Goal: Information Seeking & Learning: Check status

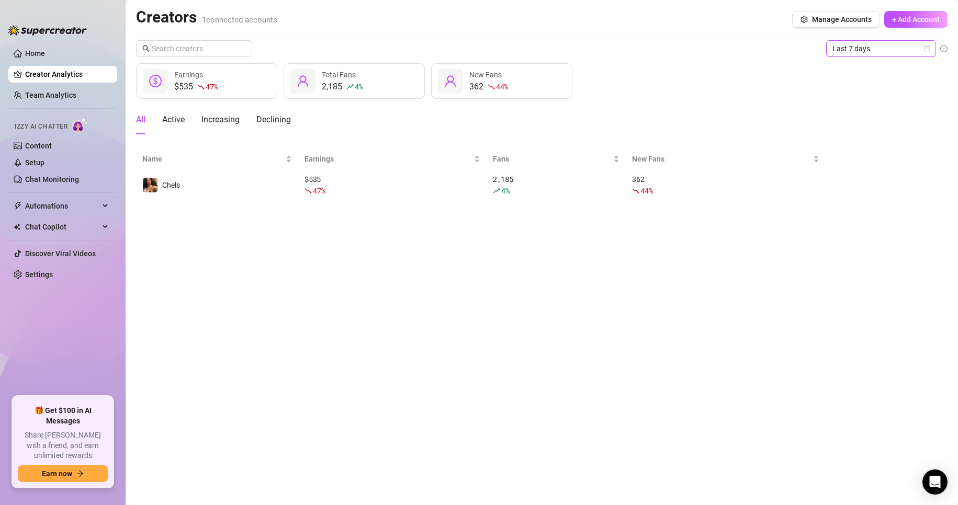
click at [899, 52] on span "Last 7 days" at bounding box center [880, 49] width 97 height 16
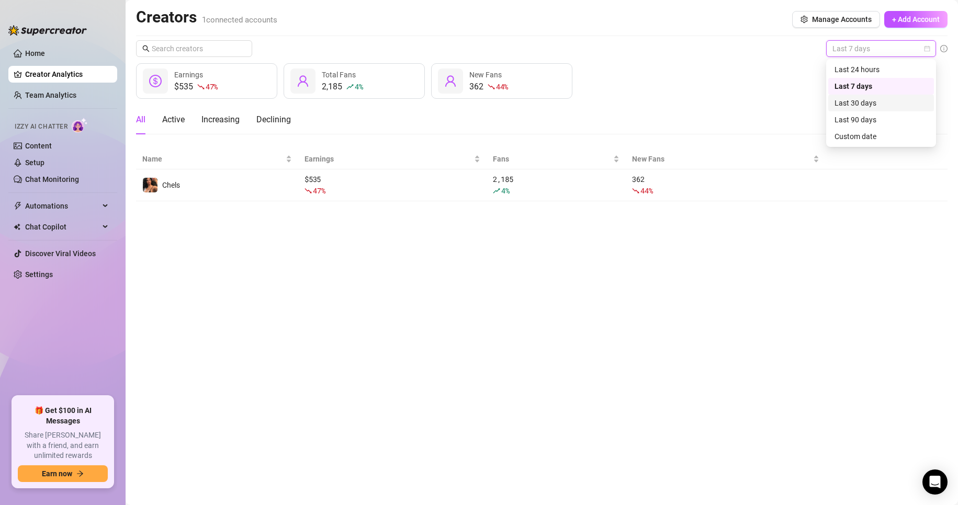
click at [897, 109] on div "Last 30 days" at bounding box center [881, 103] width 106 height 17
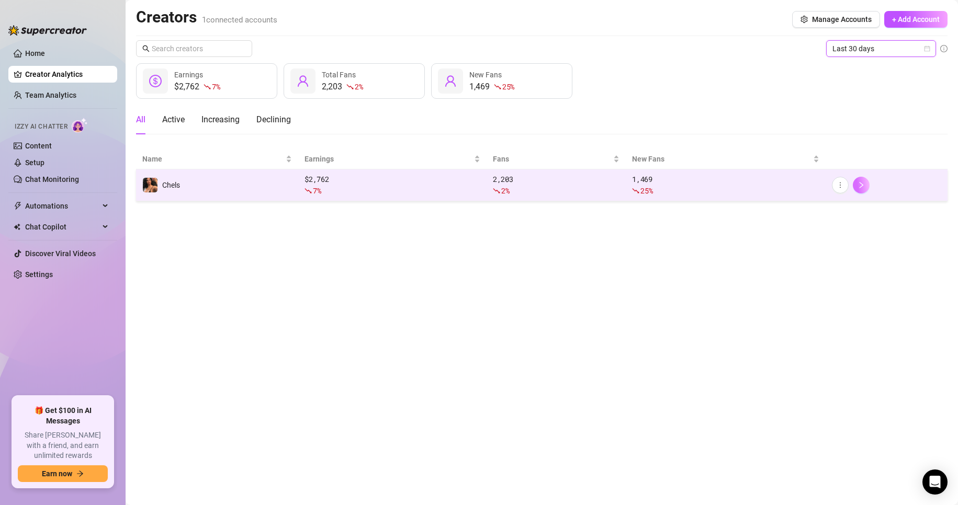
click at [866, 184] on button "button" at bounding box center [861, 185] width 17 height 17
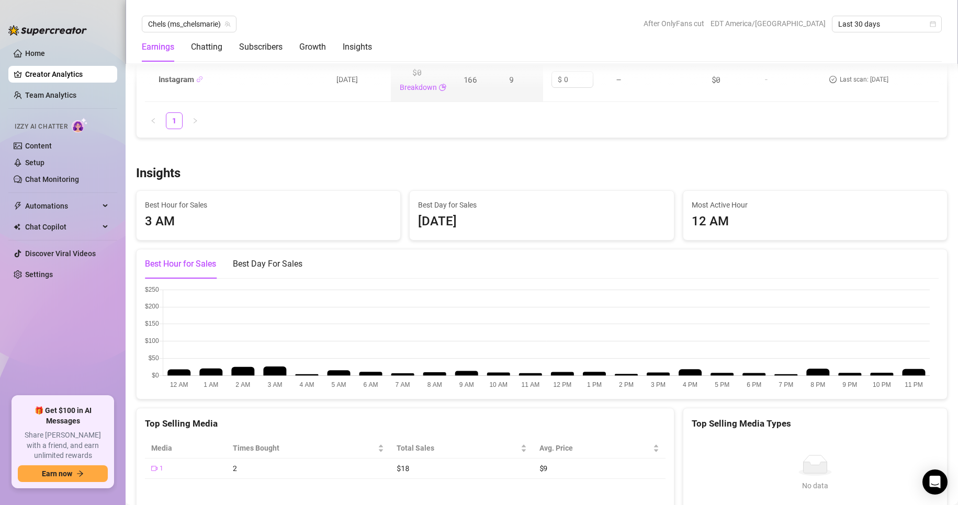
scroll to position [1629, 0]
click at [215, 41] on div "Chatting" at bounding box center [206, 47] width 31 height 13
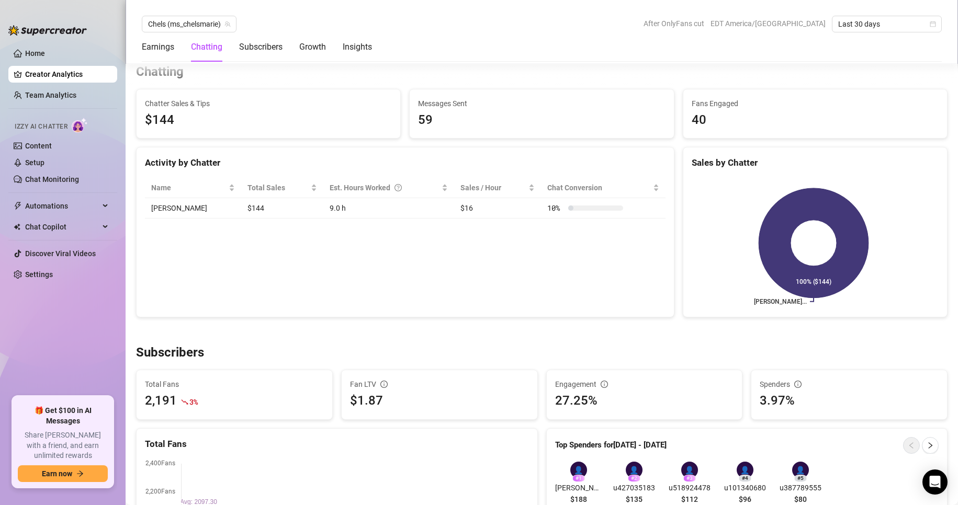
scroll to position [369, 0]
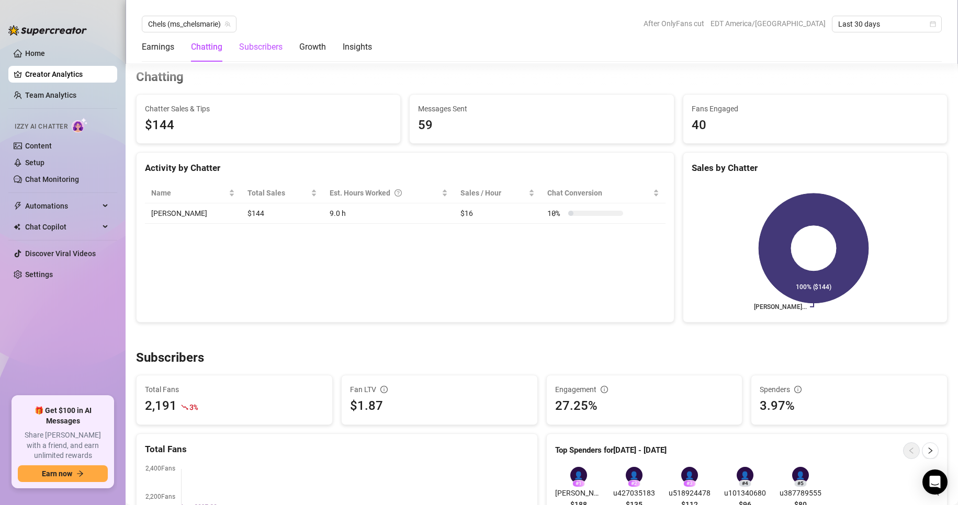
click at [263, 51] on div "Subscribers" at bounding box center [260, 47] width 43 height 13
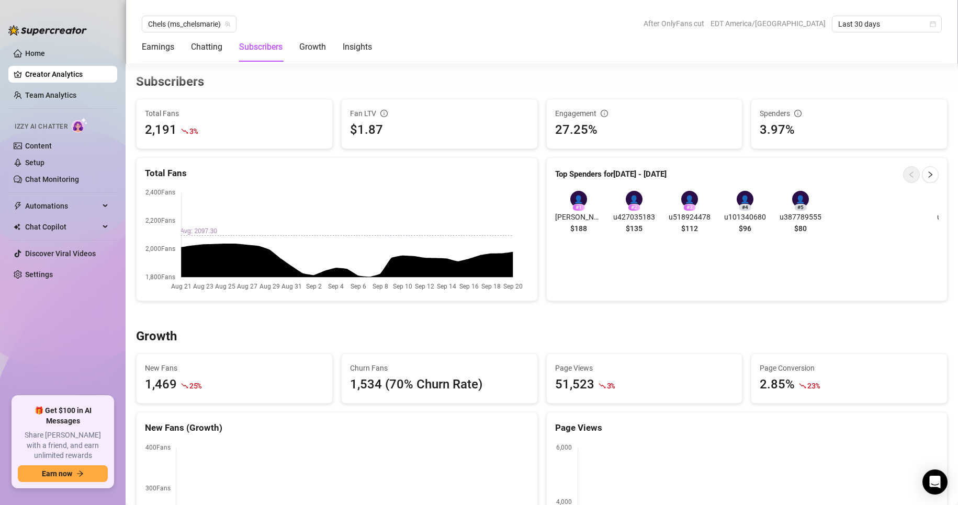
scroll to position [650, 0]
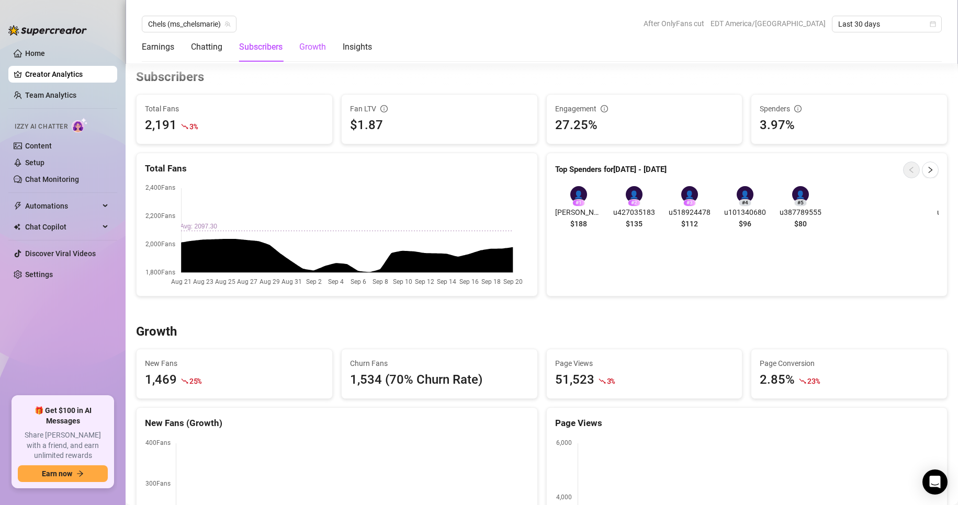
click at [321, 50] on div "Growth" at bounding box center [312, 47] width 27 height 13
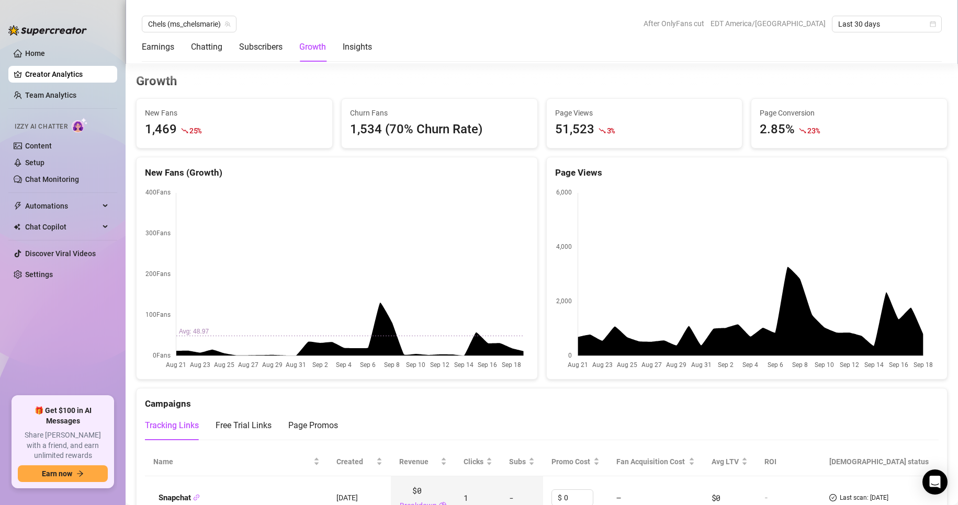
scroll to position [905, 0]
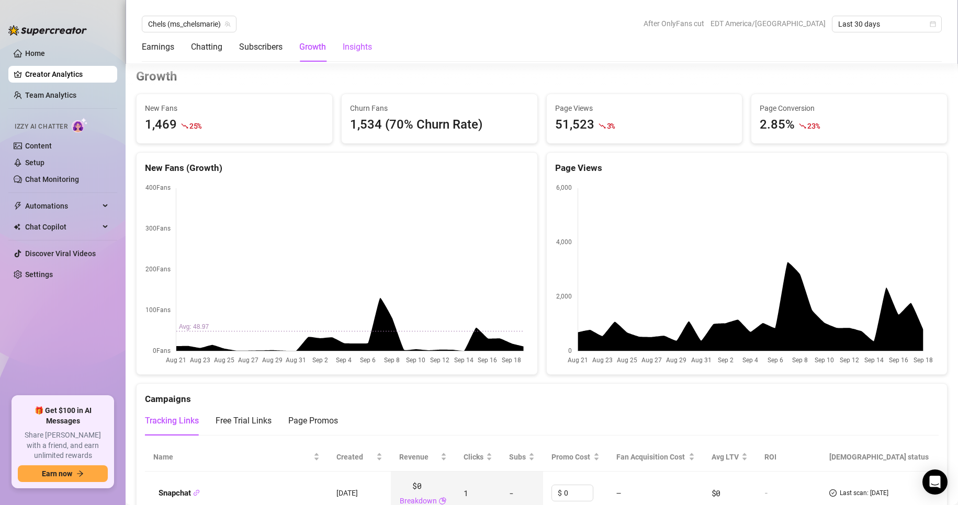
click at [352, 46] on div "Insights" at bounding box center [357, 47] width 29 height 13
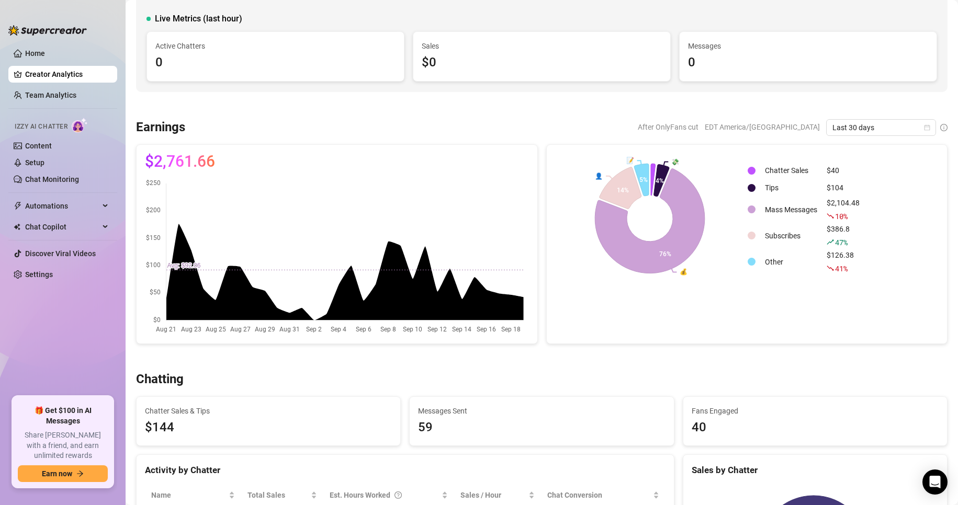
scroll to position [0, 0]
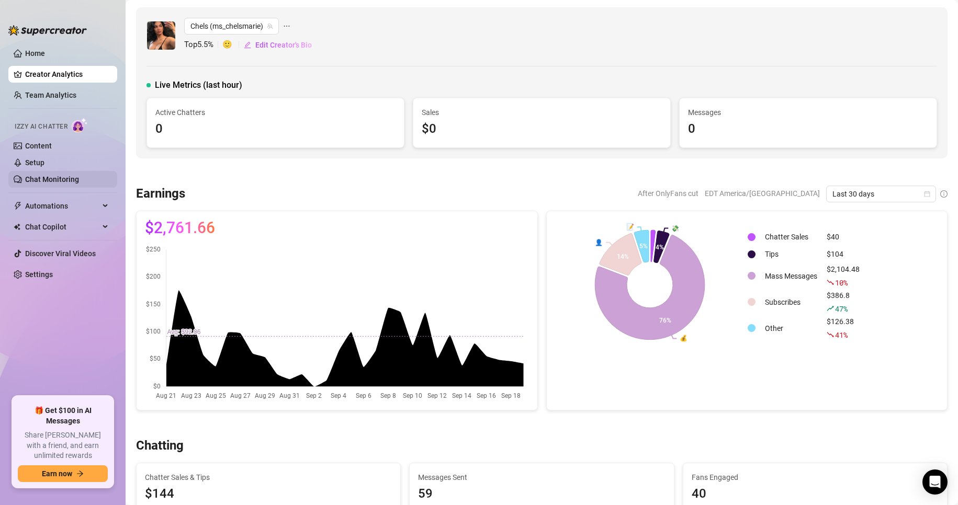
click at [65, 177] on link "Chat Monitoring" at bounding box center [52, 179] width 54 height 8
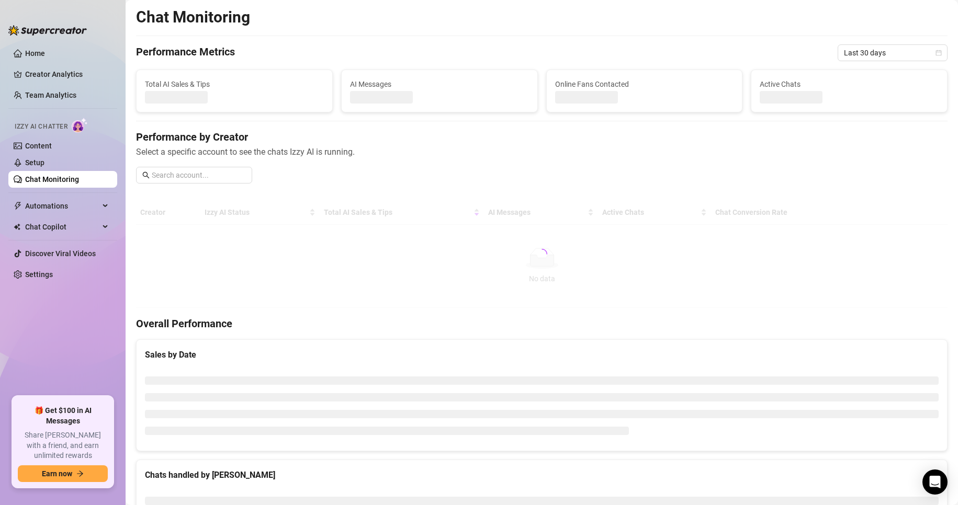
click at [175, 73] on div "Total AI Sales & Tips" at bounding box center [235, 91] width 196 height 42
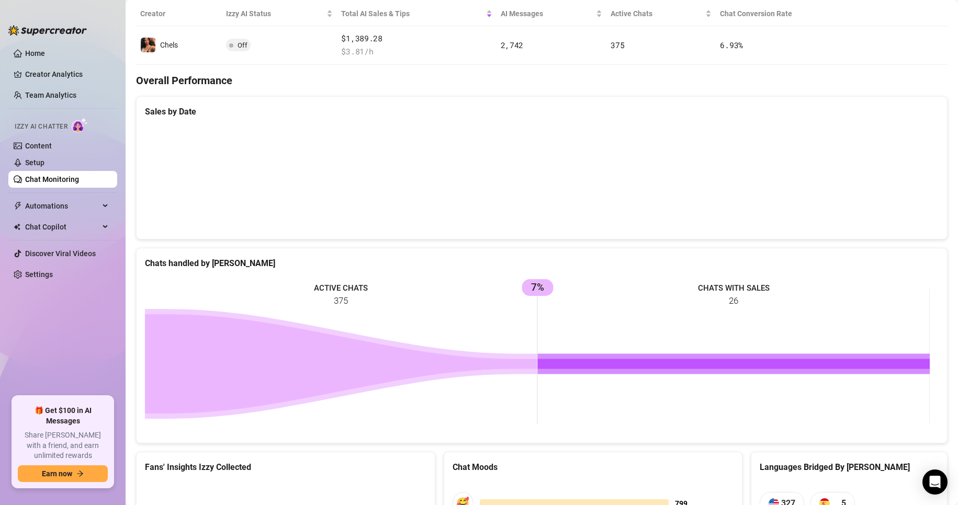
scroll to position [207, 0]
click at [564, 194] on canvas at bounding box center [537, 178] width 785 height 105
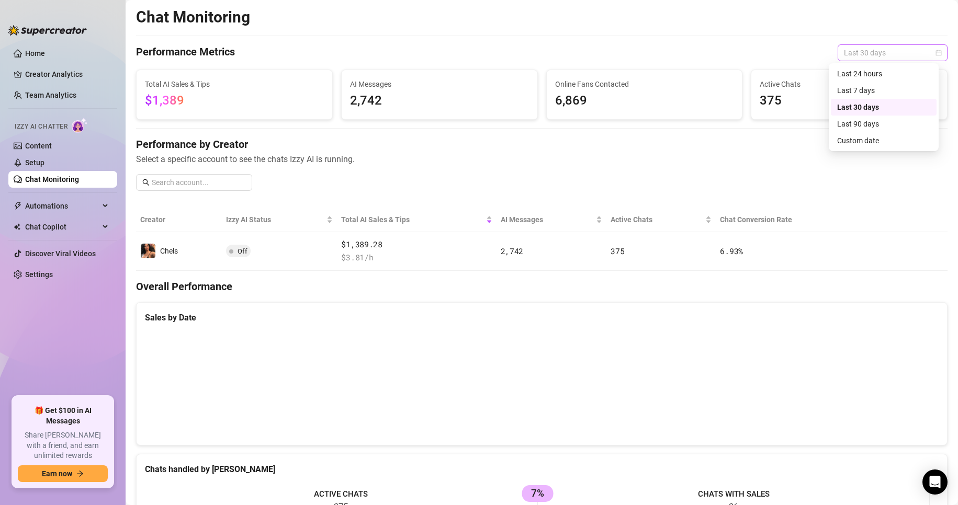
click at [867, 56] on span "Last 30 days" at bounding box center [892, 53] width 97 height 16
click at [876, 87] on div "Last 7 days" at bounding box center [883, 91] width 93 height 12
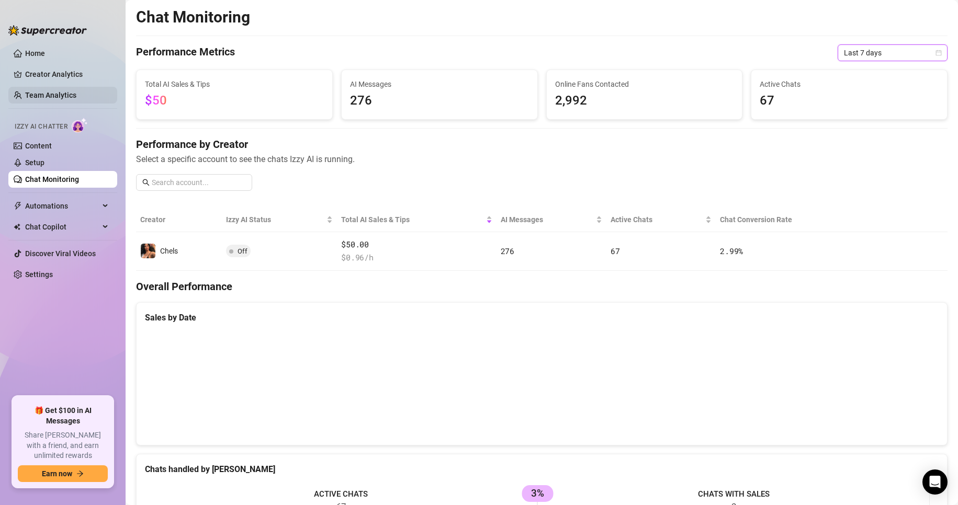
click at [60, 93] on link "Team Analytics" at bounding box center [50, 95] width 51 height 8
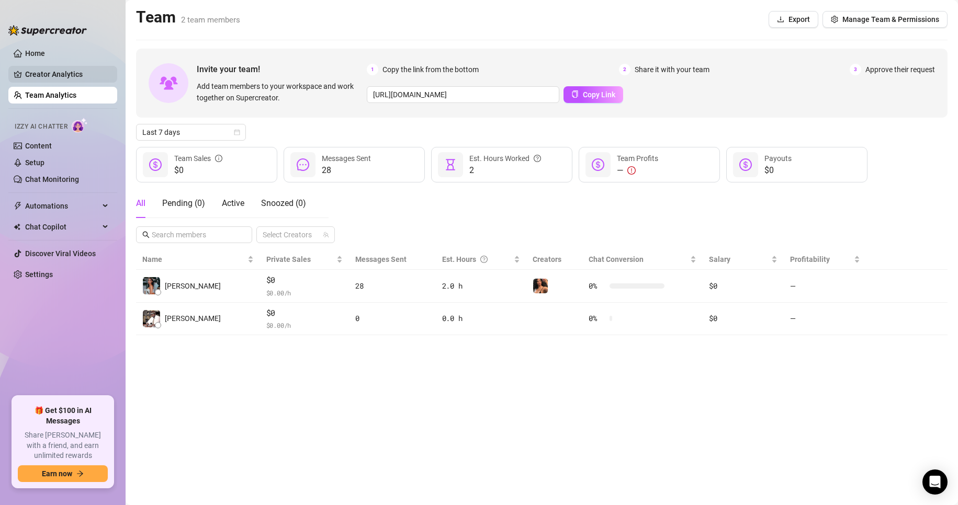
click at [67, 74] on link "Creator Analytics" at bounding box center [67, 74] width 84 height 17
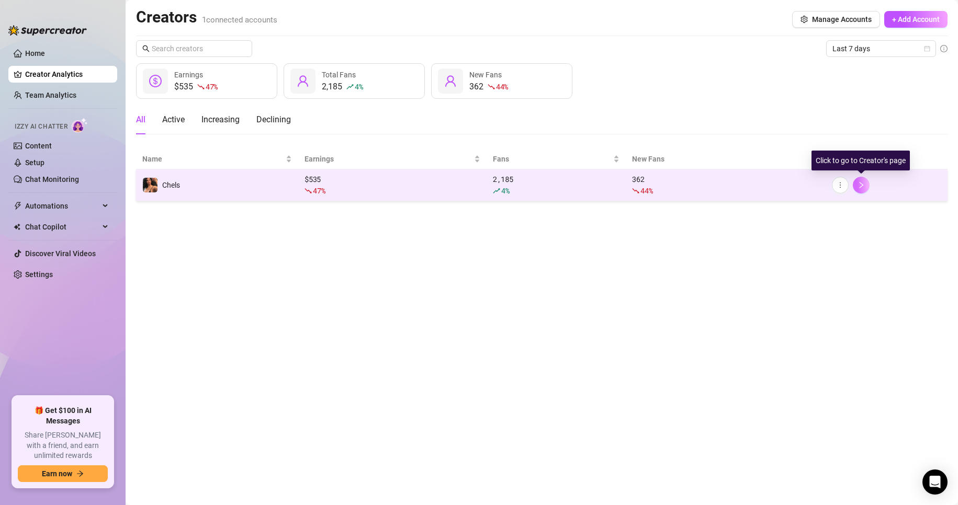
click at [865, 186] on button "button" at bounding box center [861, 185] width 17 height 17
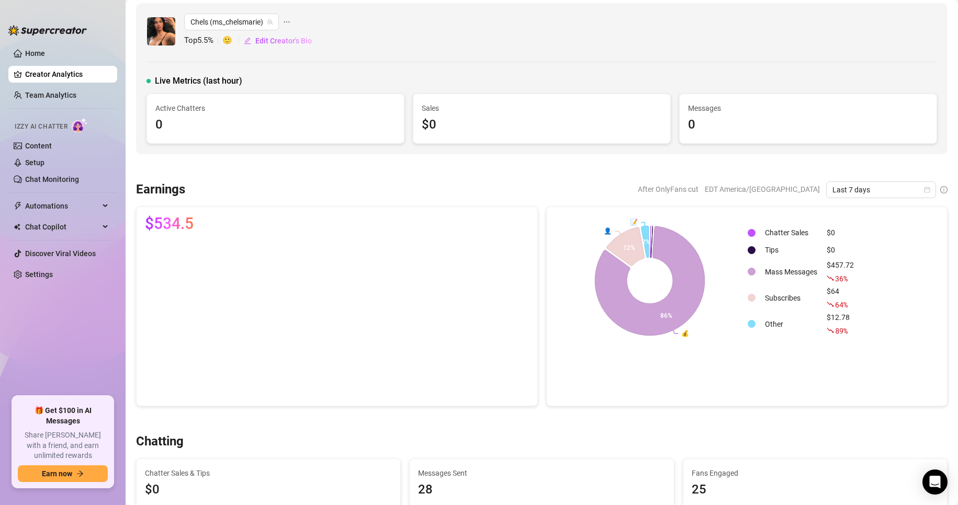
scroll to position [4, 0]
click at [855, 190] on span "Last 7 days" at bounding box center [880, 191] width 97 height 16
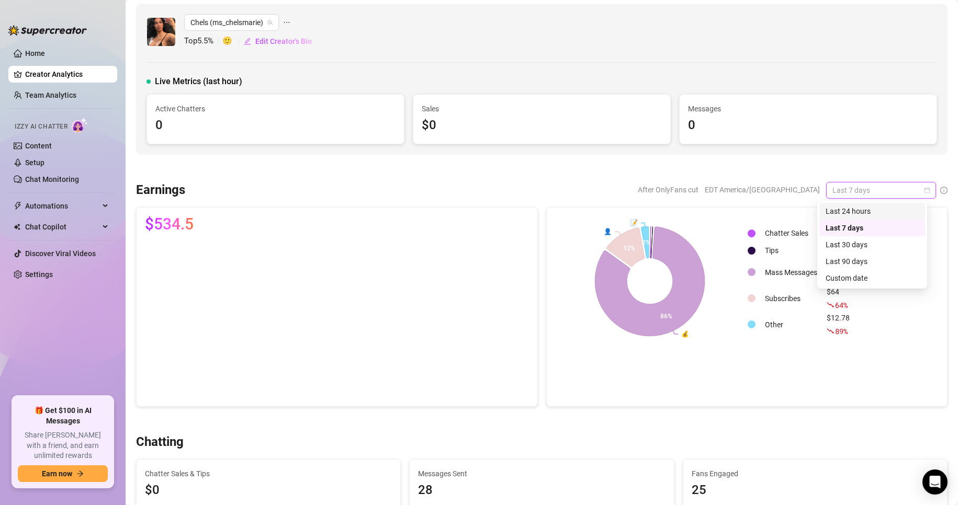
click at [924, 192] on icon "calendar" at bounding box center [927, 190] width 6 height 6
drag, startPoint x: 919, startPoint y: 192, endPoint x: 833, endPoint y: 198, distance: 85.5
click at [833, 198] on div "Last 7 days" at bounding box center [881, 190] width 110 height 17
click at [846, 276] on div "Custom date" at bounding box center [871, 279] width 93 height 12
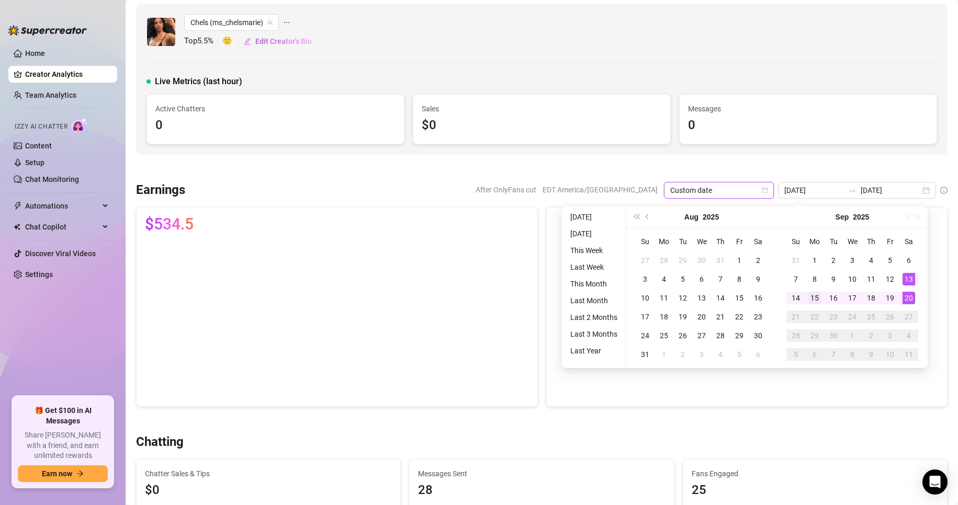
type input "[DATE]"
click at [811, 303] on div "15" at bounding box center [814, 298] width 13 height 13
click at [911, 298] on div "20" at bounding box center [908, 298] width 13 height 13
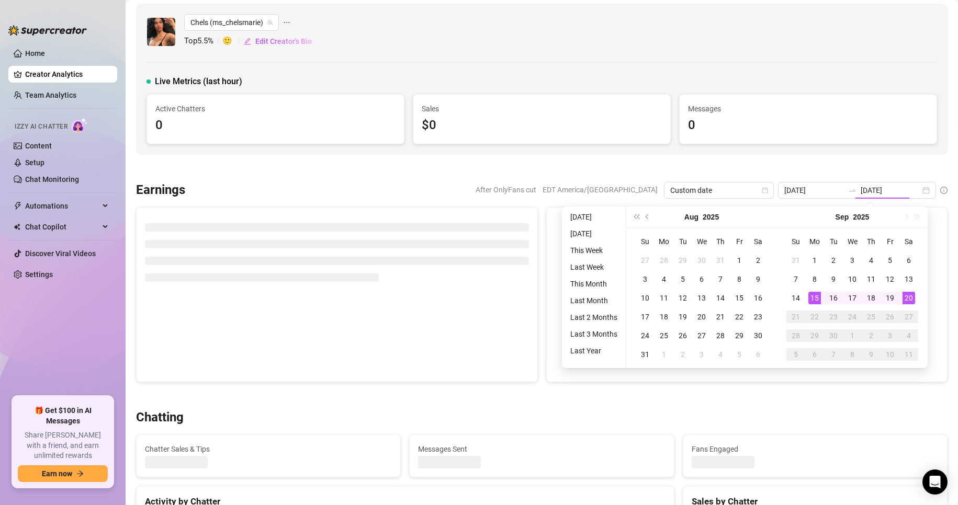
type input "[DATE]"
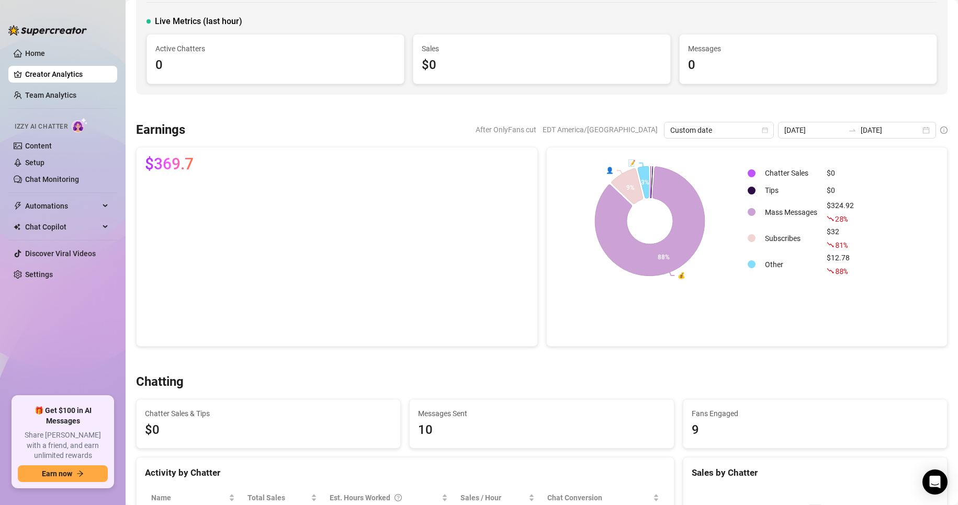
scroll to position [59, 0]
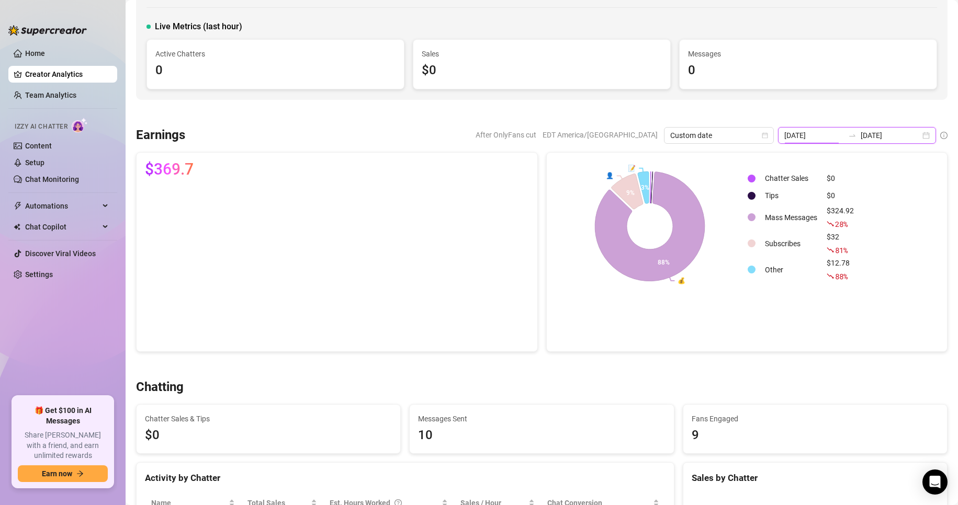
click at [799, 134] on input "[DATE]" at bounding box center [814, 136] width 60 height 12
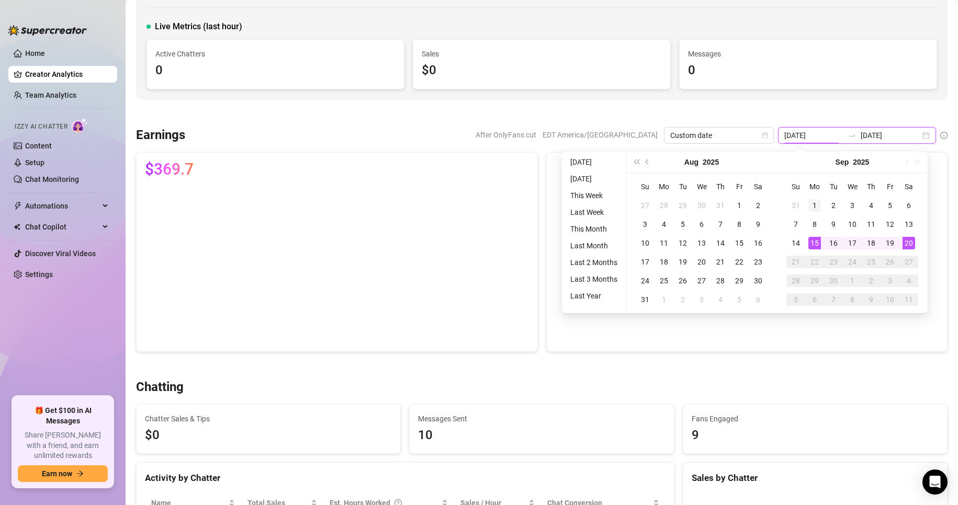
type input "[DATE]"
click at [817, 204] on div "1" at bounding box center [814, 205] width 13 height 13
type input "[DATE]"
click at [912, 208] on div "6" at bounding box center [908, 205] width 13 height 13
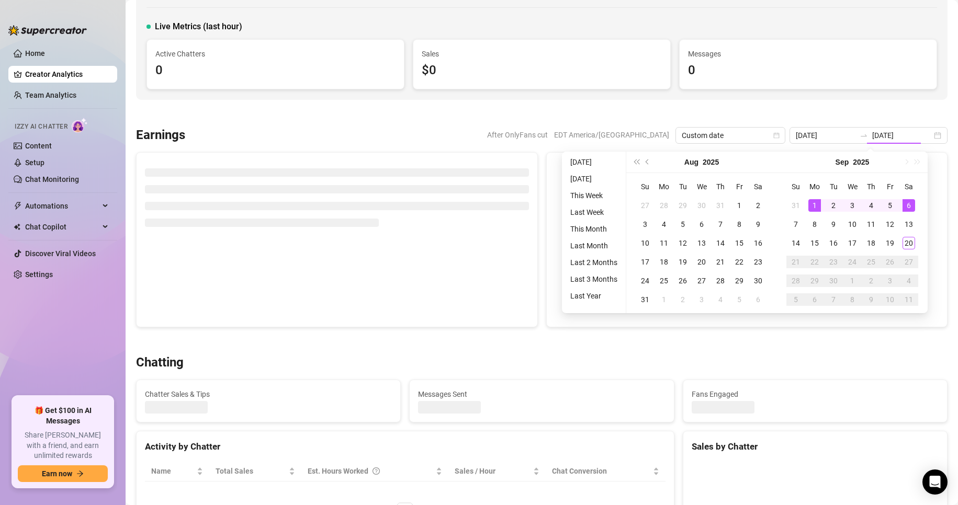
type input "[DATE]"
